Goal: Check status: Check status

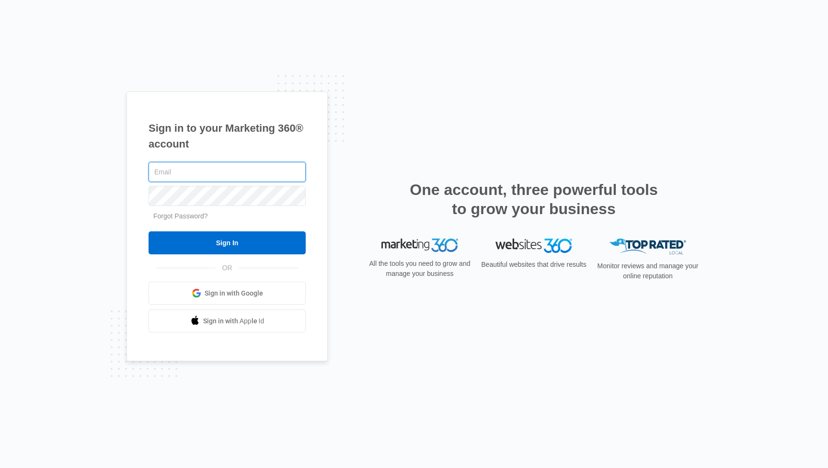
type input "[EMAIL_ADDRESS][DOMAIN_NAME]"
click at [227, 243] on input "Sign In" at bounding box center [227, 242] width 157 height 23
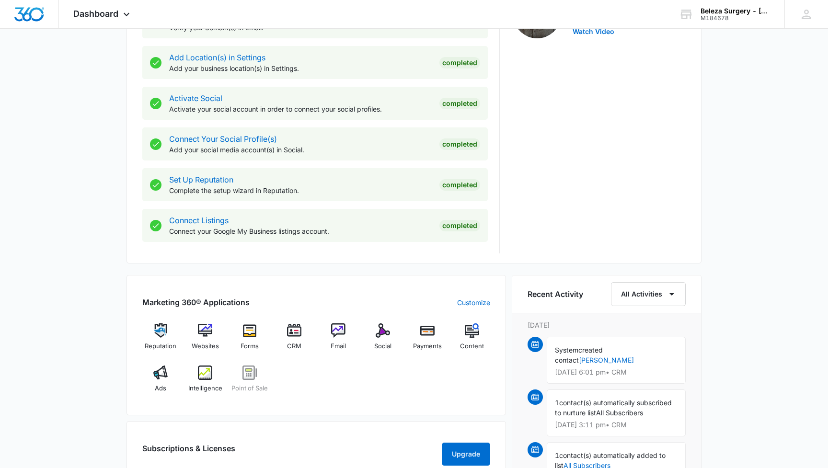
scroll to position [367, 0]
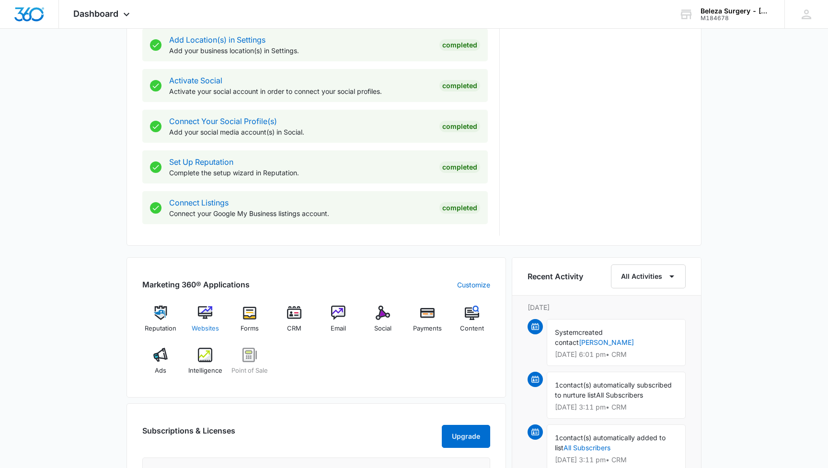
click at [207, 317] on img at bounding box center [205, 313] width 14 height 14
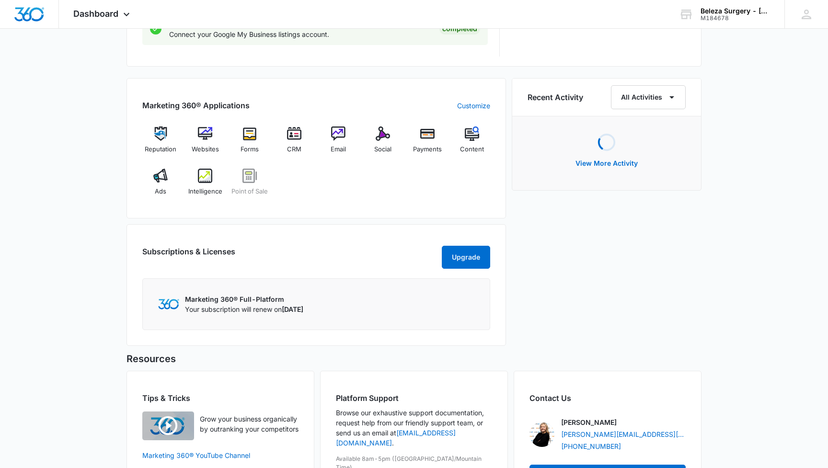
scroll to position [561, 0]
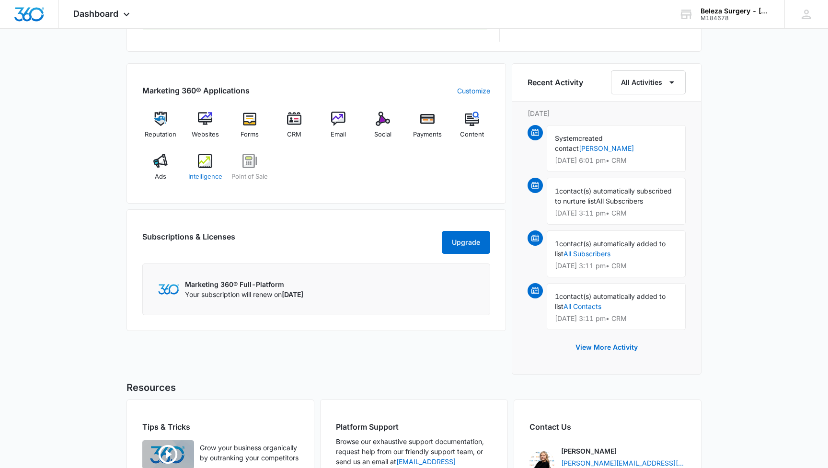
click at [202, 179] on span "Intelligence" at bounding box center [205, 177] width 34 height 10
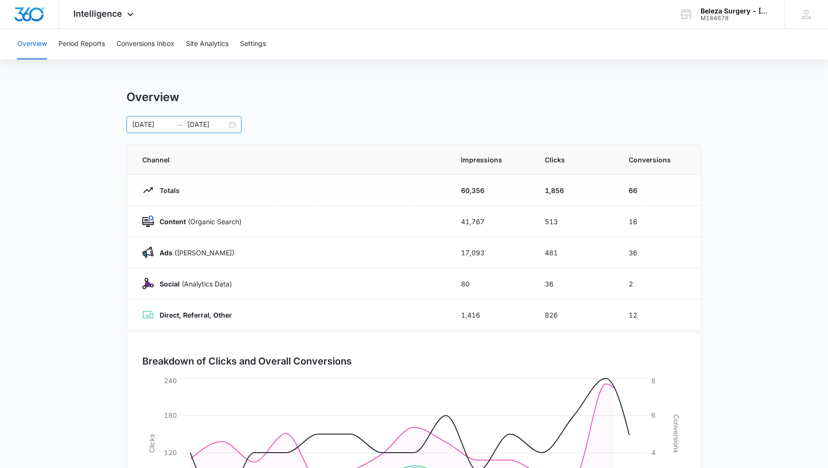
click at [235, 124] on div "[DATE] [DATE]" at bounding box center [184, 124] width 115 height 17
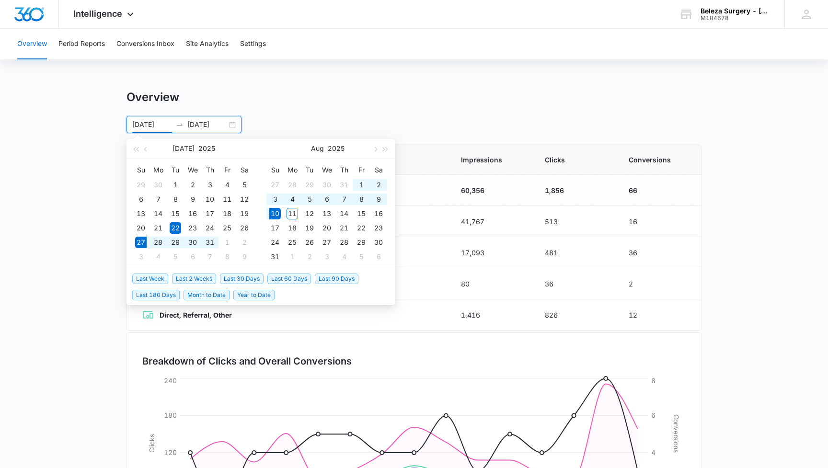
click at [196, 280] on span "Last 2 Weeks" at bounding box center [194, 279] width 44 height 11
type input "[DATE]"
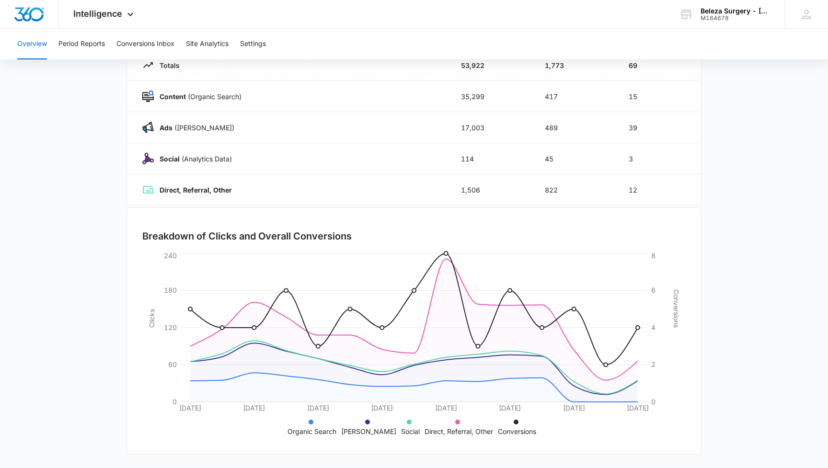
scroll to position [125, 0]
